Goal: Check status

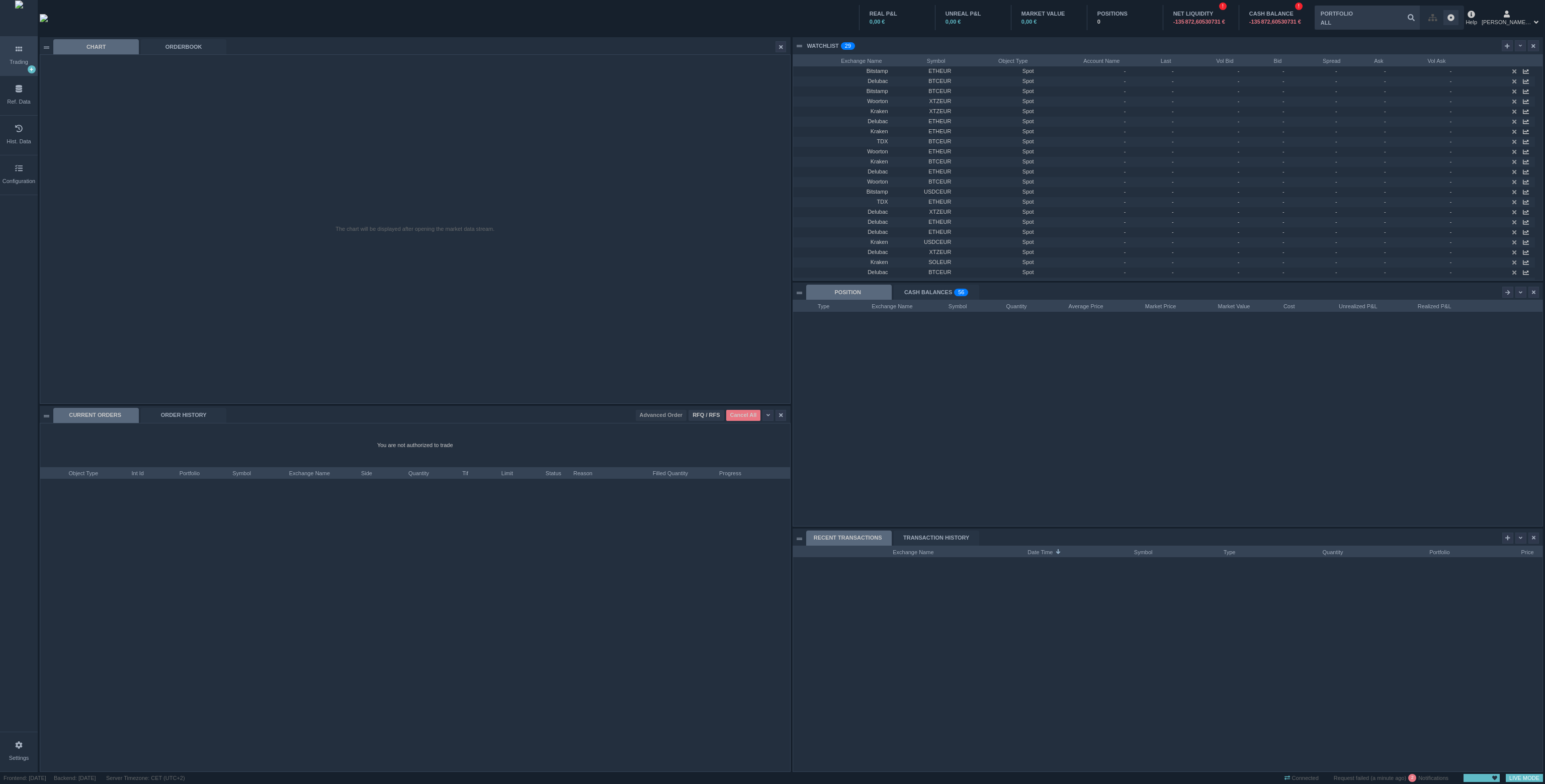
scroll to position [226, 749]
